Goal: Information Seeking & Learning: Learn about a topic

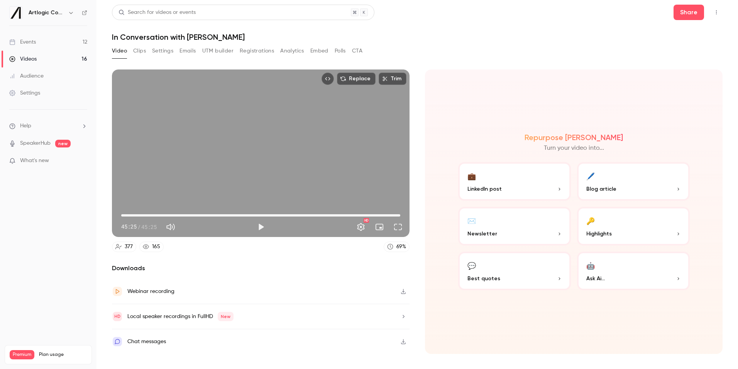
click at [67, 57] on link "Videos 16" at bounding box center [48, 59] width 96 height 17
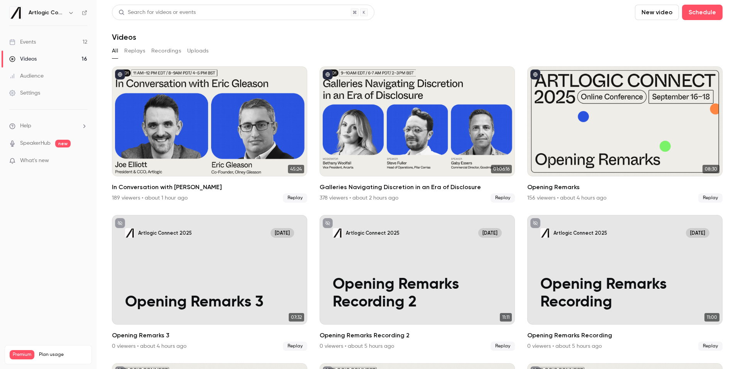
click at [64, 43] on link "Events 12" at bounding box center [48, 42] width 96 height 17
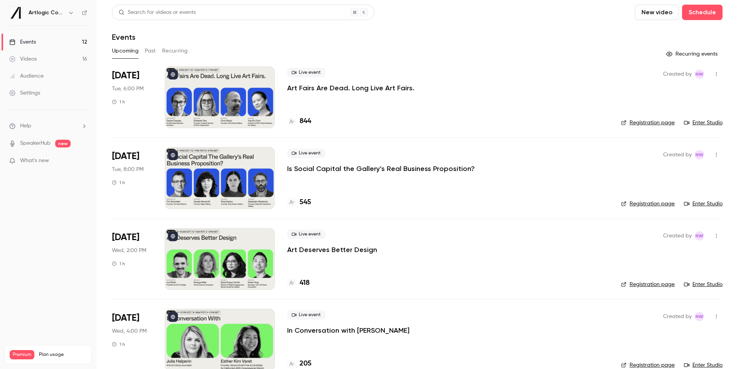
click at [707, 121] on link "Enter Studio" at bounding box center [703, 123] width 39 height 8
click at [149, 54] on button "Past" at bounding box center [150, 51] width 11 height 12
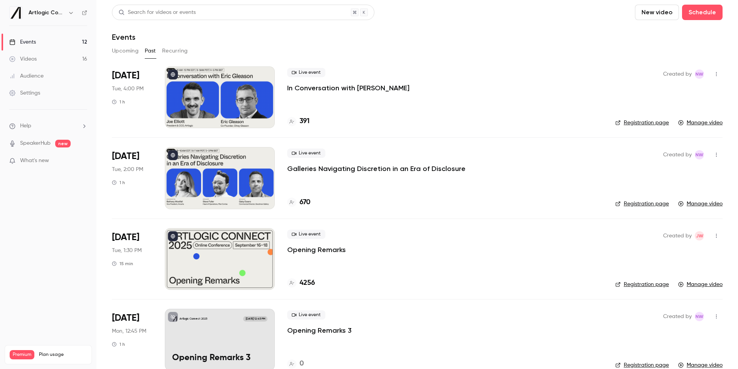
click at [311, 171] on p "Galleries Navigating Discretion in an Era of Disclosure" at bounding box center [376, 168] width 178 height 9
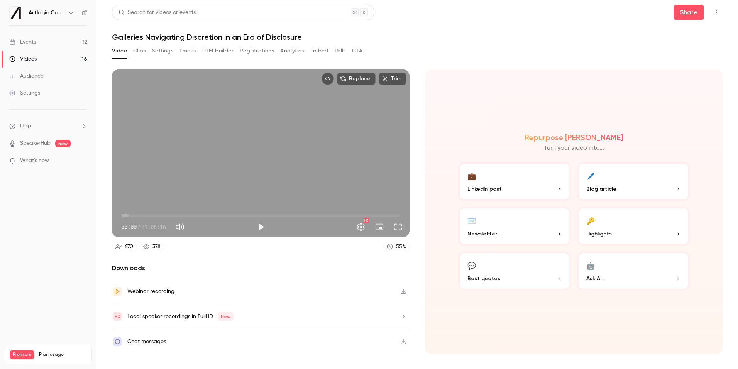
click at [242, 52] on button "Registrations" at bounding box center [257, 51] width 34 height 12
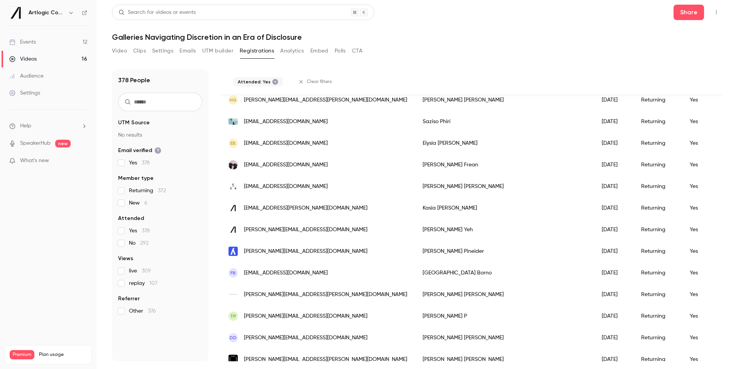
scroll to position [884, 0]
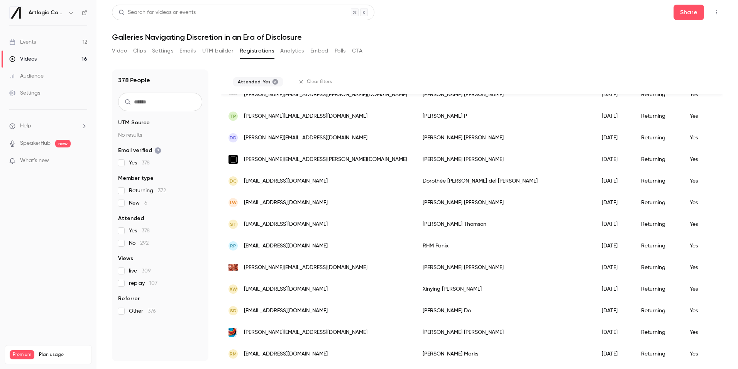
click at [40, 48] on link "Events 12" at bounding box center [48, 42] width 96 height 17
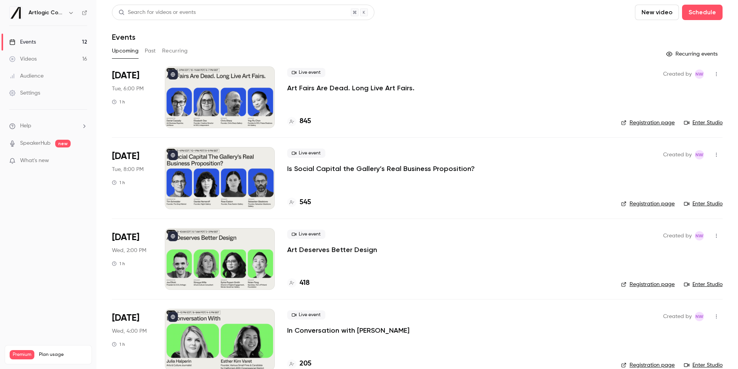
click at [147, 53] on button "Past" at bounding box center [150, 51] width 11 height 12
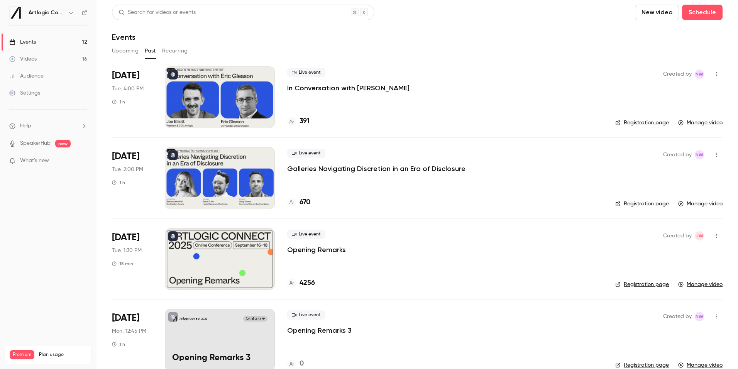
click at [293, 90] on p "In Conversation with [PERSON_NAME]" at bounding box center [348, 87] width 122 height 9
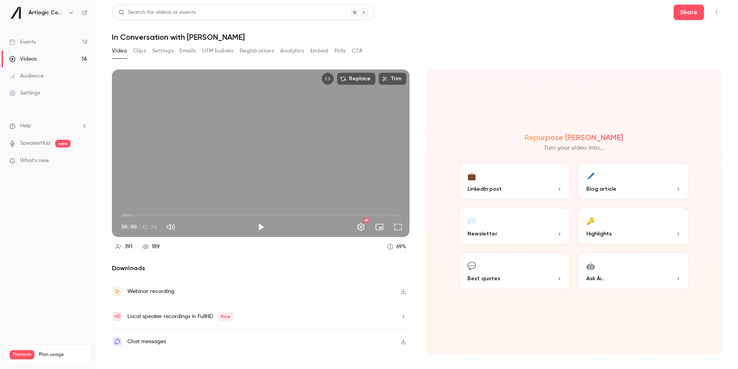
click at [247, 52] on button "Registrations" at bounding box center [257, 51] width 34 height 12
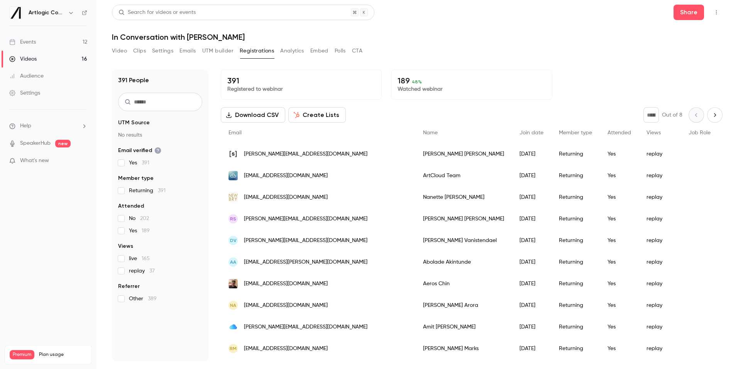
click at [128, 230] on label "Yes 189" at bounding box center [160, 231] width 84 height 8
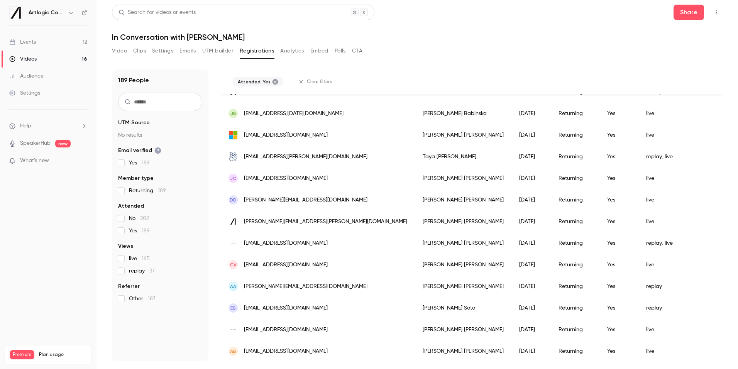
scroll to position [887, 0]
click at [49, 50] on link "Events 12" at bounding box center [48, 42] width 96 height 17
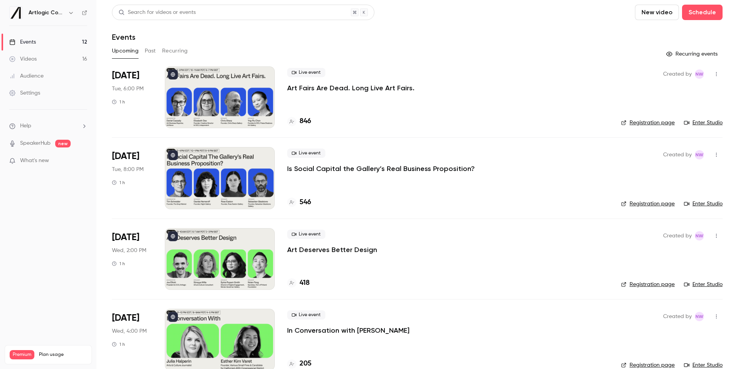
click at [296, 89] on p "Art Fairs Are Dead. Long Live Art Fairs." at bounding box center [350, 87] width 127 height 9
